Goal: Information Seeking & Learning: Learn about a topic

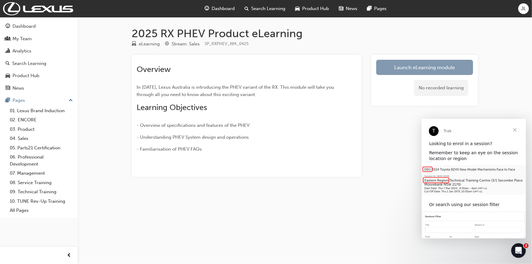
click at [419, 67] on link "Launch eLearning module" at bounding box center [424, 67] width 97 height 15
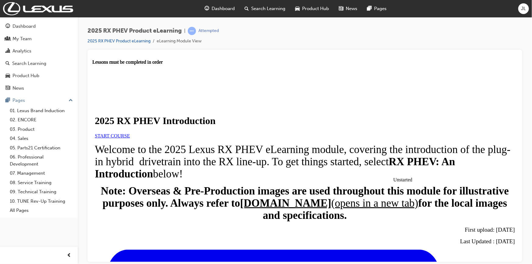
scroll to position [209, 0]
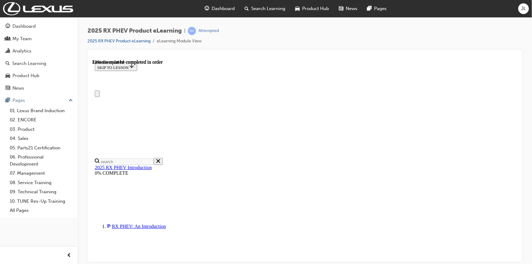
scroll to position [0, 0]
click at [70, 256] on span "prev-icon" at bounding box center [69, 256] width 5 height 8
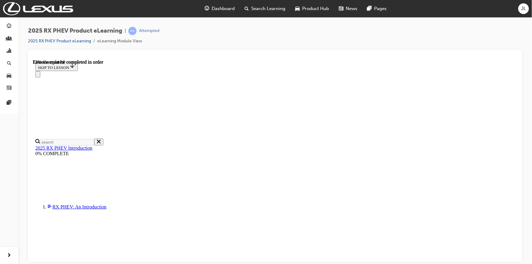
scroll to position [421, 0]
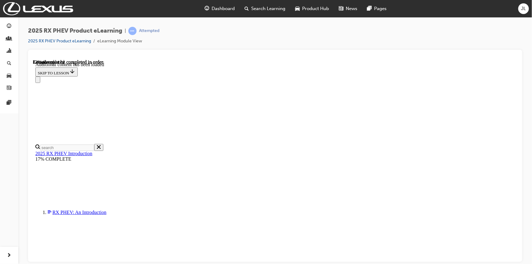
scroll to position [146, 0]
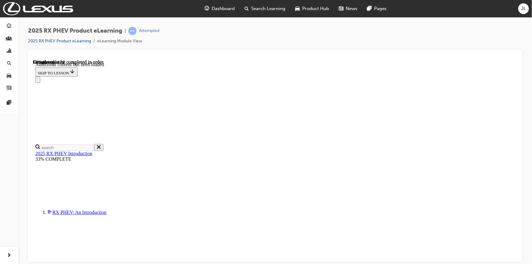
scroll to position [187, 0]
drag, startPoint x: 212, startPoint y: 247, endPoint x: 171, endPoint y: 247, distance: 41.2
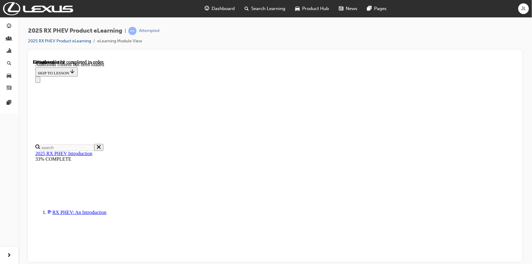
drag, startPoint x: 246, startPoint y: 248, endPoint x: 172, endPoint y: 245, distance: 74.1
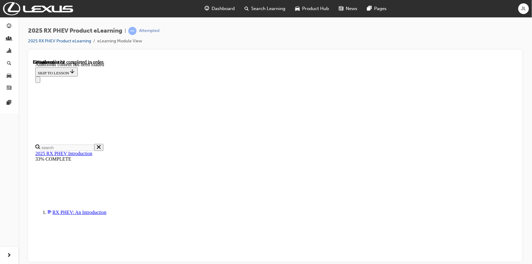
click at [242, 42] on div "2025 RX PHEV Product eLearning | Attempted 2025 RX PHEV Product eLearning eLear…" at bounding box center [275, 38] width 494 height 23
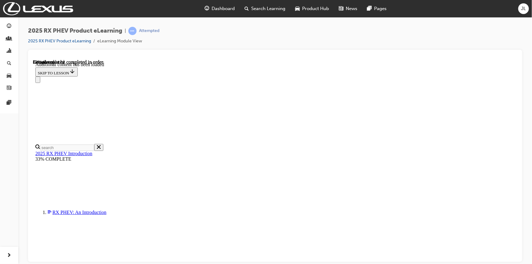
drag, startPoint x: 443, startPoint y: 34, endPoint x: 440, endPoint y: 47, distance: 13.2
click at [443, 34] on div "2025 RX PHEV Product eLearning | Attempted 2025 RX PHEV Product eLearning eLear…" at bounding box center [275, 38] width 494 height 23
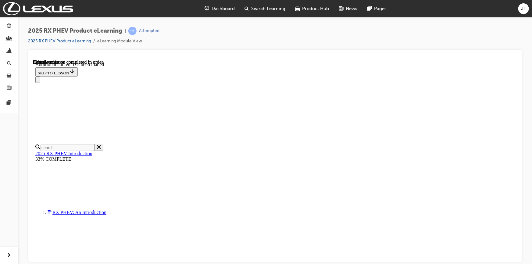
drag, startPoint x: 395, startPoint y: 246, endPoint x: 214, endPoint y: 237, distance: 181.3
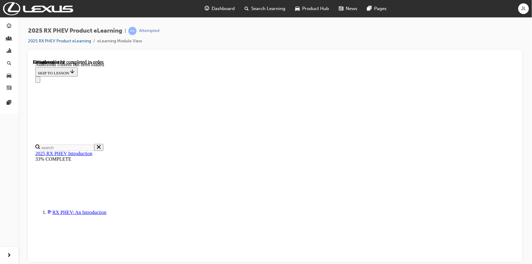
drag, startPoint x: 477, startPoint y: 247, endPoint x: 489, endPoint y: 247, distance: 11.9
click at [423, 27] on div "2025 RX PHEV Product eLearning | Attempted 2025 RX PHEV Product eLearning eLear…" at bounding box center [275, 38] width 494 height 23
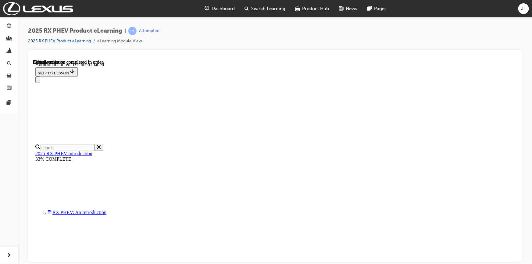
click at [450, 41] on div "2025 RX PHEV Product eLearning | Attempted 2025 RX PHEV Product eLearning eLear…" at bounding box center [275, 38] width 494 height 23
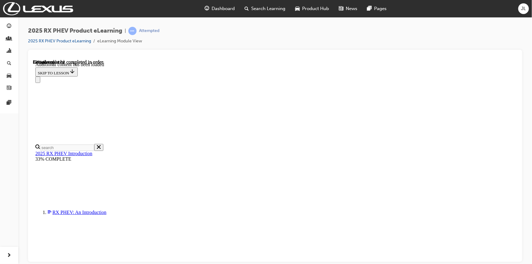
drag, startPoint x: 245, startPoint y: 191, endPoint x: 155, endPoint y: 187, distance: 90.3
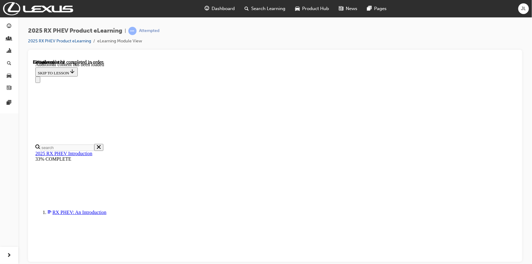
scroll to position [326, 0]
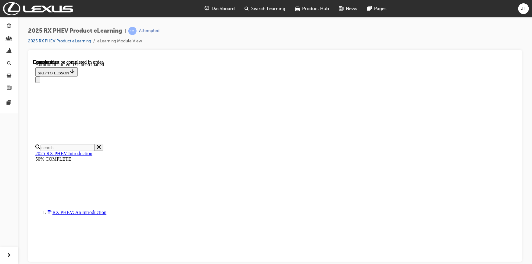
scroll to position [1278, 0]
click at [37, 81] on icon "Close navigation menu" at bounding box center [37, 81] width 0 height 0
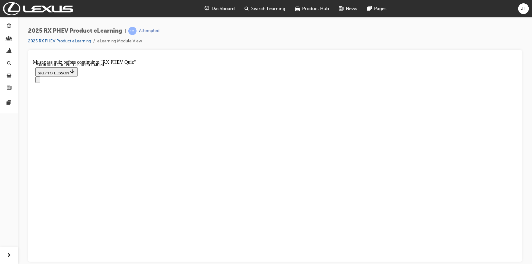
scroll to position [381, 0]
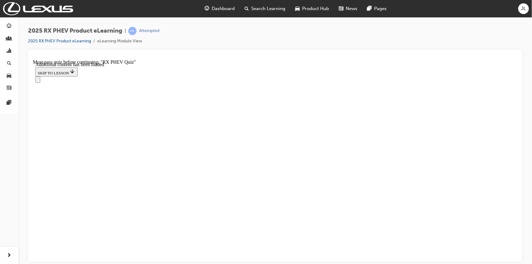
scroll to position [21, 0]
radio input "true"
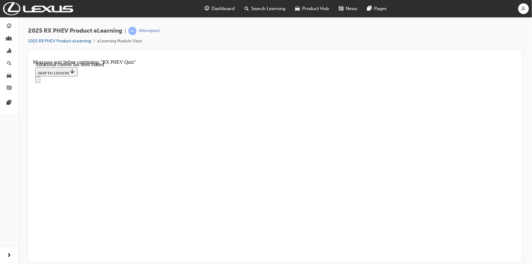
click at [37, 102] on icon "Open navigation menu" at bounding box center [37, 102] width 0 height 0
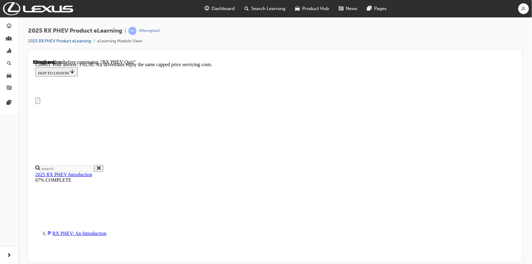
scroll to position [27, 0]
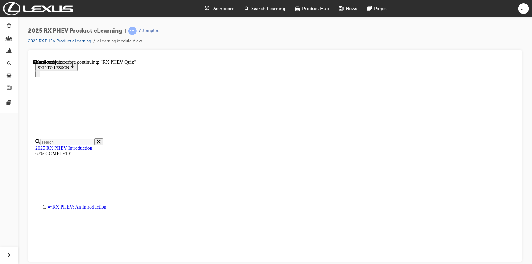
scroll to position [326, 0]
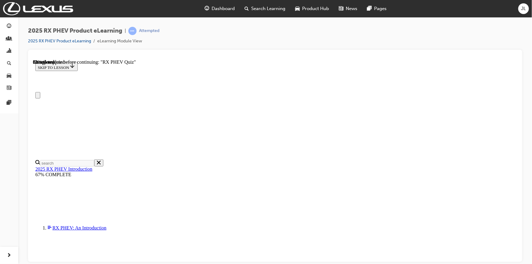
scroll to position [0, 0]
radio input "true"
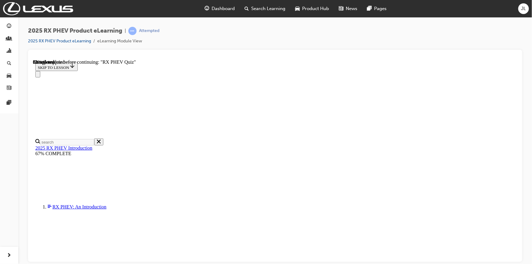
scroll to position [107, 0]
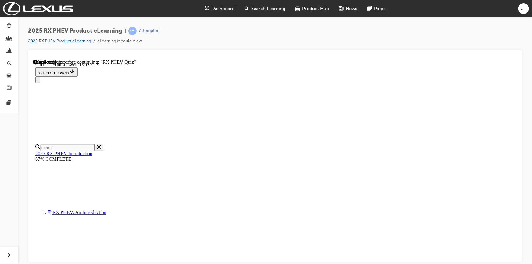
scroll to position [126, 0]
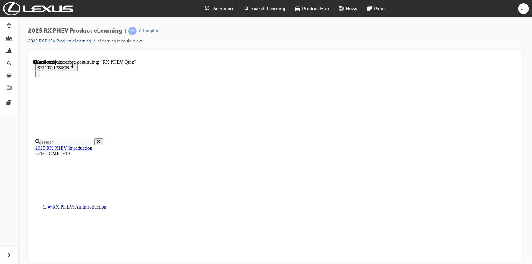
scroll to position [83, 0]
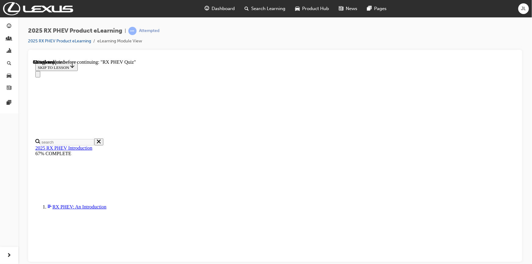
radio input "true"
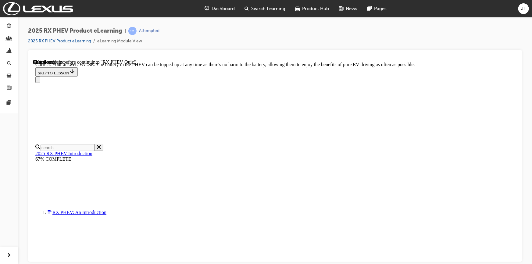
scroll to position [83, 0]
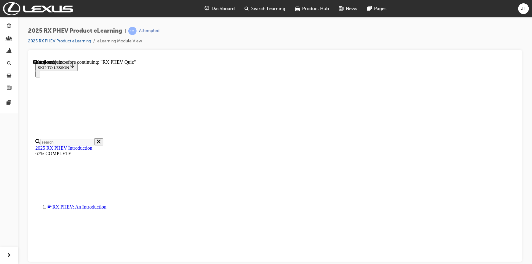
scroll to position [63, 0]
radio input "true"
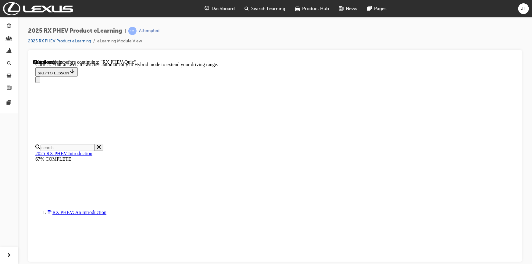
scroll to position [102, 0]
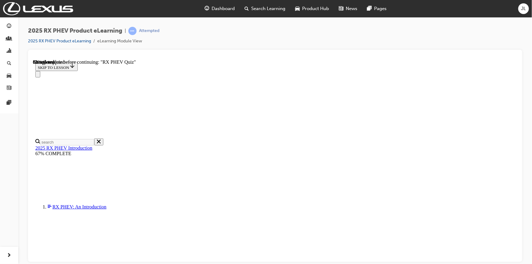
scroll to position [55, 0]
radio input "true"
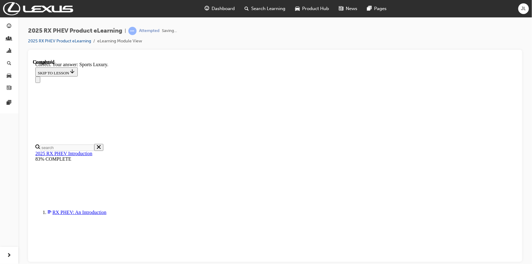
scroll to position [126, 0]
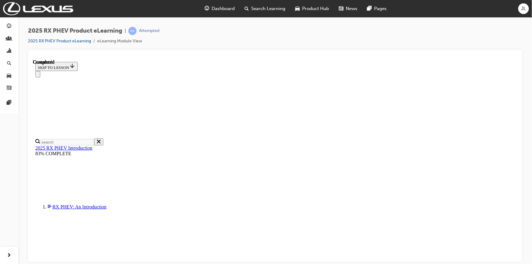
scroll to position [133, 0]
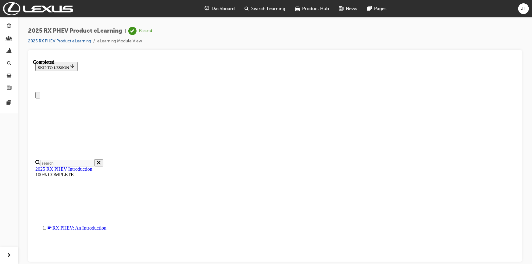
scroll to position [0, 0]
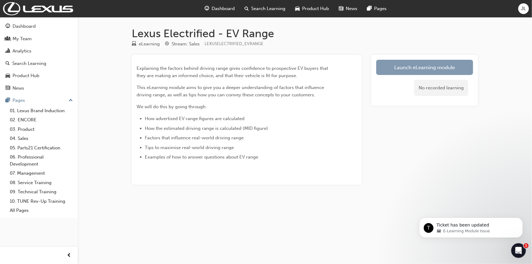
click at [419, 67] on link "Launch eLearning module" at bounding box center [424, 67] width 97 height 15
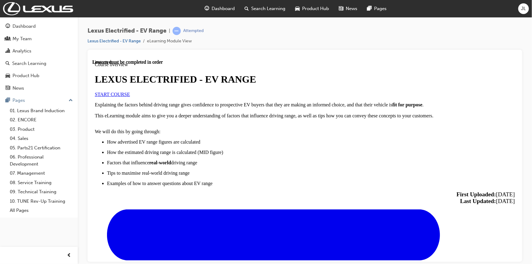
click at [130, 97] on span "START COURSE" at bounding box center [111, 93] width 35 height 5
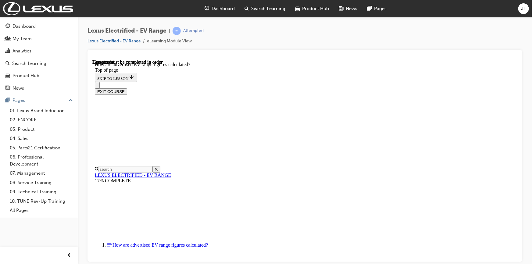
scroll to position [284, 0]
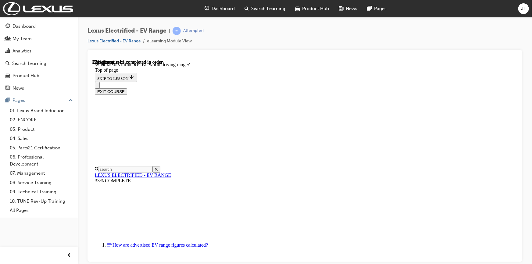
drag, startPoint x: 250, startPoint y: 232, endPoint x: 271, endPoint y: 234, distance: 21.1
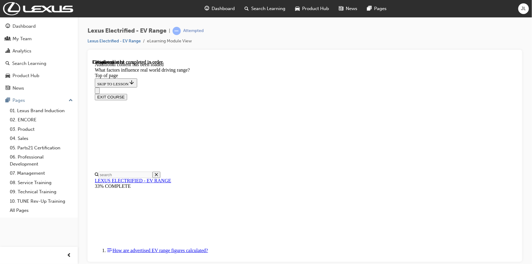
scroll to position [690, 0]
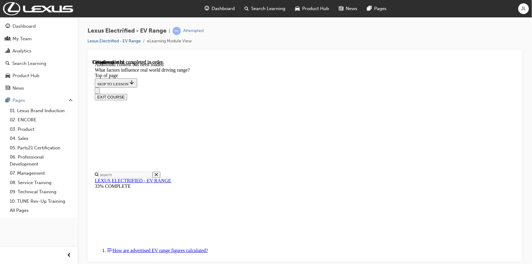
scroll to position [18, 0]
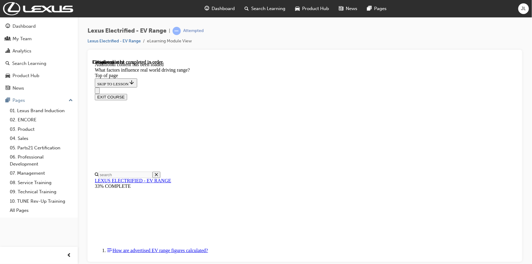
drag, startPoint x: 418, startPoint y: 229, endPoint x: 351, endPoint y: 146, distance: 105.8
drag, startPoint x: 327, startPoint y: 142, endPoint x: 402, endPoint y: 218, distance: 107.1
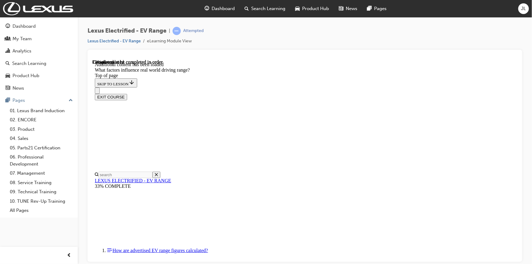
drag, startPoint x: 348, startPoint y: 146, endPoint x: 270, endPoint y: 226, distance: 111.2
drag, startPoint x: 344, startPoint y: 134, endPoint x: 266, endPoint y: 217, distance: 114.1
drag, startPoint x: 327, startPoint y: 129, endPoint x: 415, endPoint y: 220, distance: 127.0
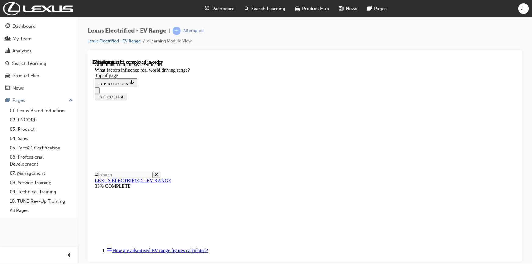
drag, startPoint x: 372, startPoint y: 130, endPoint x: 452, endPoint y: 214, distance: 116.2
drag, startPoint x: 352, startPoint y: 136, endPoint x: 272, endPoint y: 214, distance: 112.1
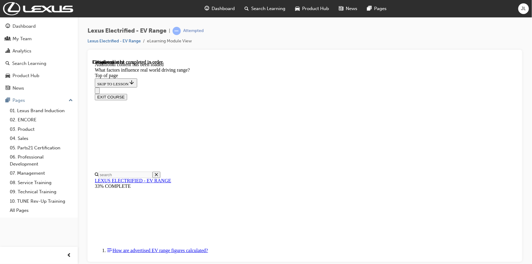
drag, startPoint x: 348, startPoint y: 138, endPoint x: 270, endPoint y: 214, distance: 108.9
drag, startPoint x: 347, startPoint y: 139, endPoint x: 429, endPoint y: 221, distance: 116.0
drag, startPoint x: 340, startPoint y: 138, endPoint x: 422, endPoint y: 219, distance: 115.1
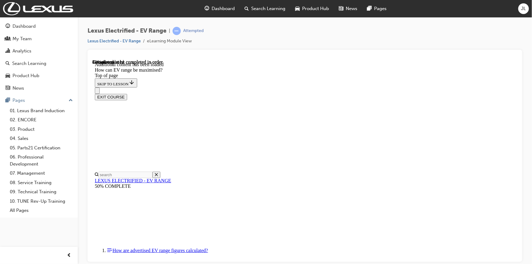
scroll to position [296, 0]
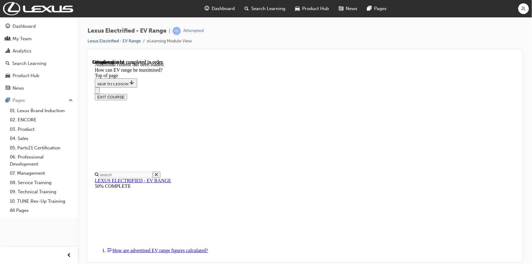
scroll to position [656, 0]
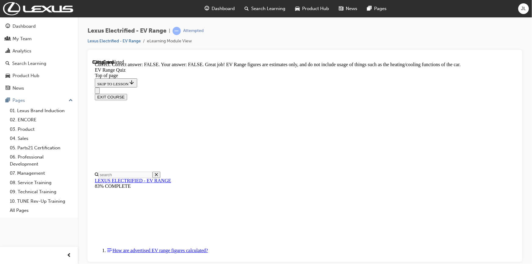
scroll to position [125, 0]
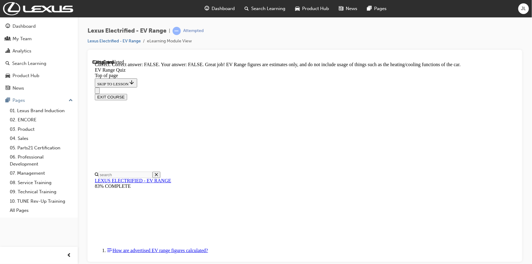
scroll to position [55, 0]
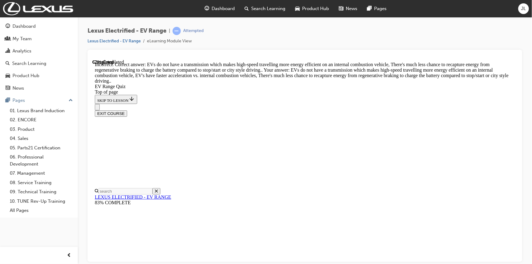
scroll to position [159, 0]
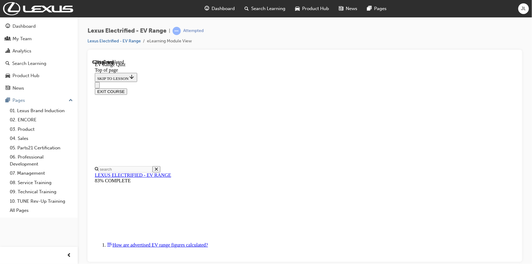
scroll to position [55, 0]
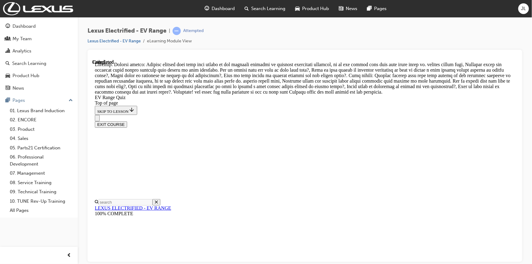
scroll to position [253, 0]
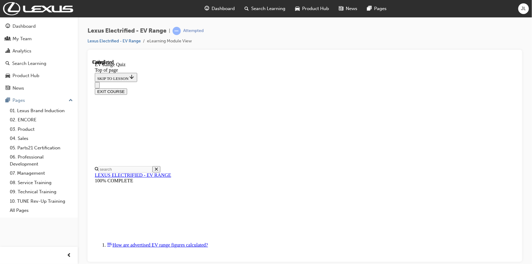
scroll to position [110, 0]
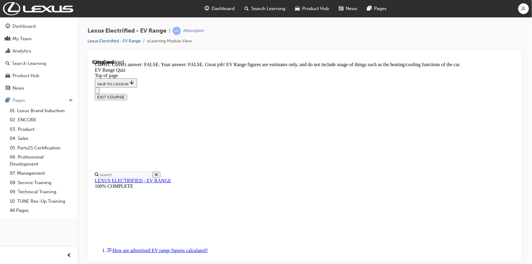
scroll to position [125, 0]
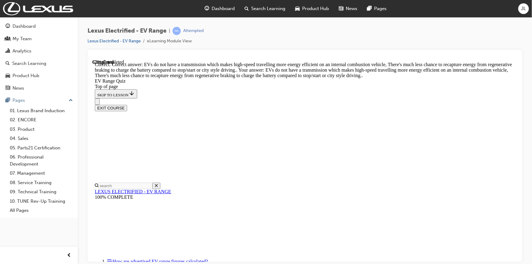
scroll to position [159, 0]
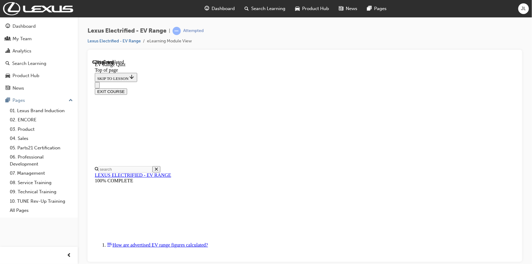
scroll to position [111, 0]
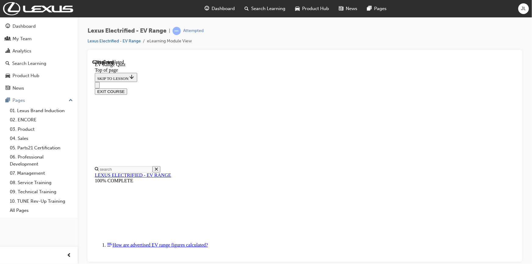
drag, startPoint x: 259, startPoint y: 248, endPoint x: 285, endPoint y: 249, distance: 25.9
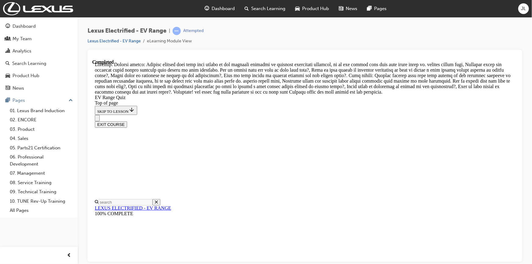
scroll to position [253, 0]
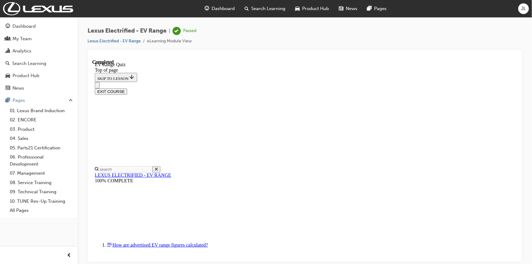
scroll to position [110, 0]
click at [127, 88] on button "EXIT COURSE" at bounding box center [110, 91] width 32 height 6
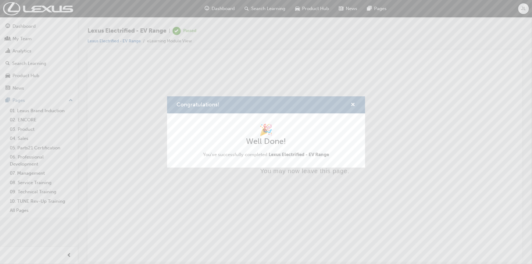
scroll to position [0, 0]
